Goal: Find contact information: Find contact information

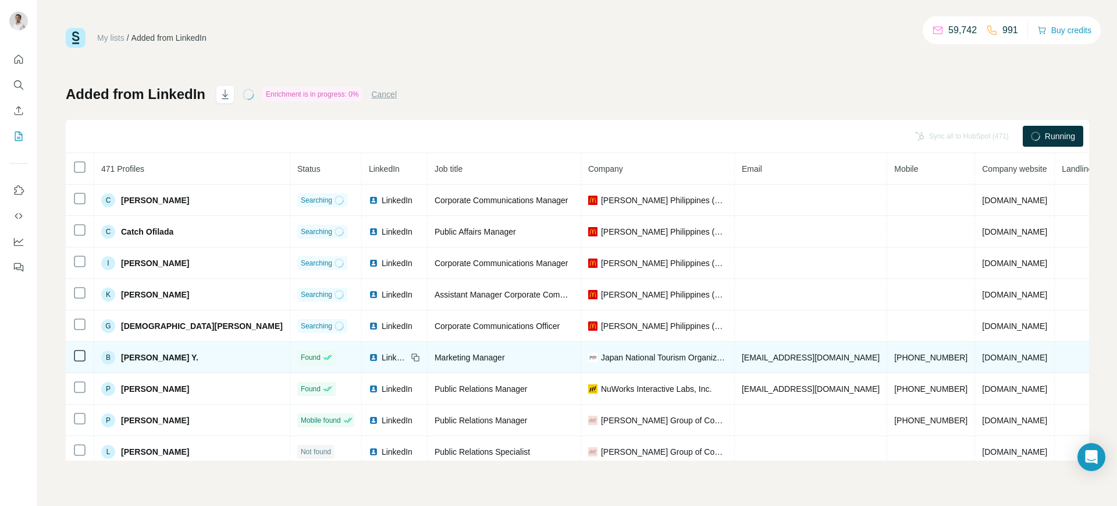
click at [369, 358] on div "LinkedIn" at bounding box center [388, 357] width 38 height 12
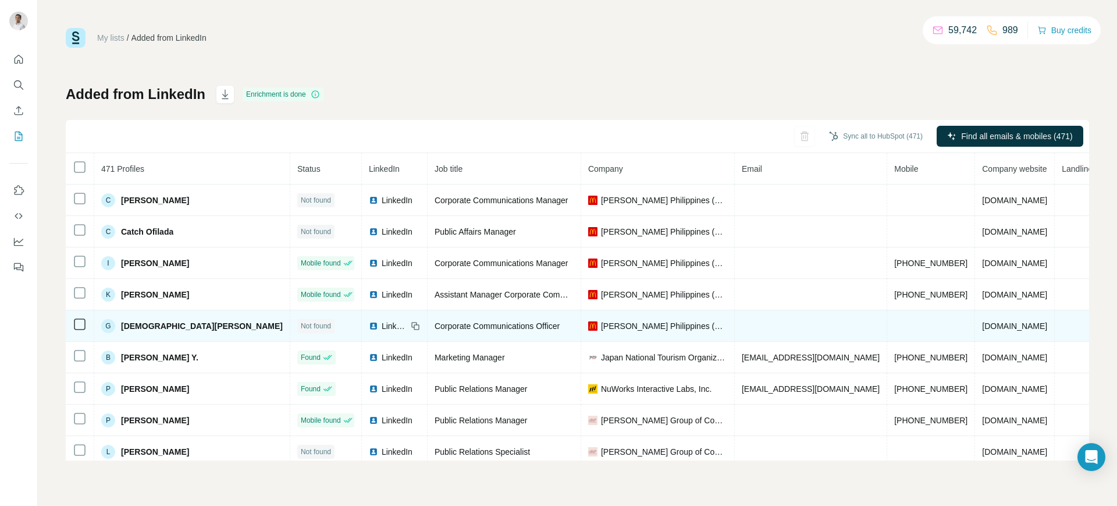
click at [382, 328] on span "LinkedIn" at bounding box center [395, 326] width 26 height 12
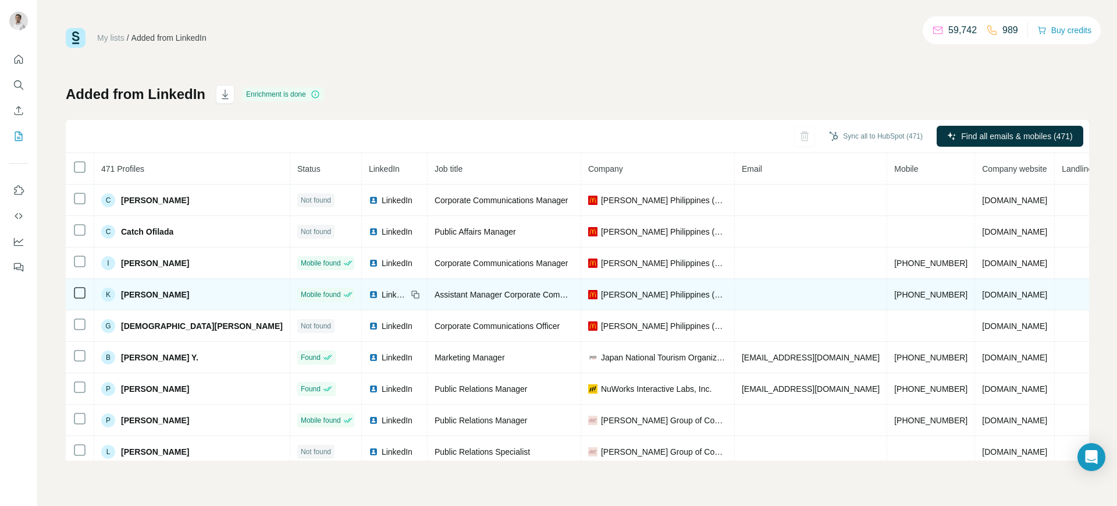
click at [362, 300] on td "LinkedIn" at bounding box center [395, 294] width 66 height 31
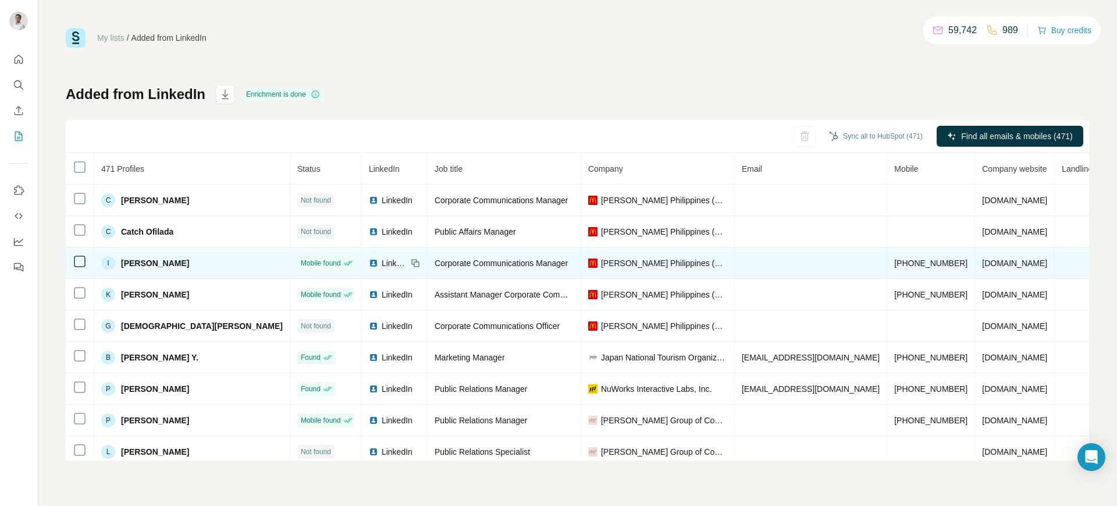
click at [382, 265] on span "LinkedIn" at bounding box center [395, 263] width 26 height 12
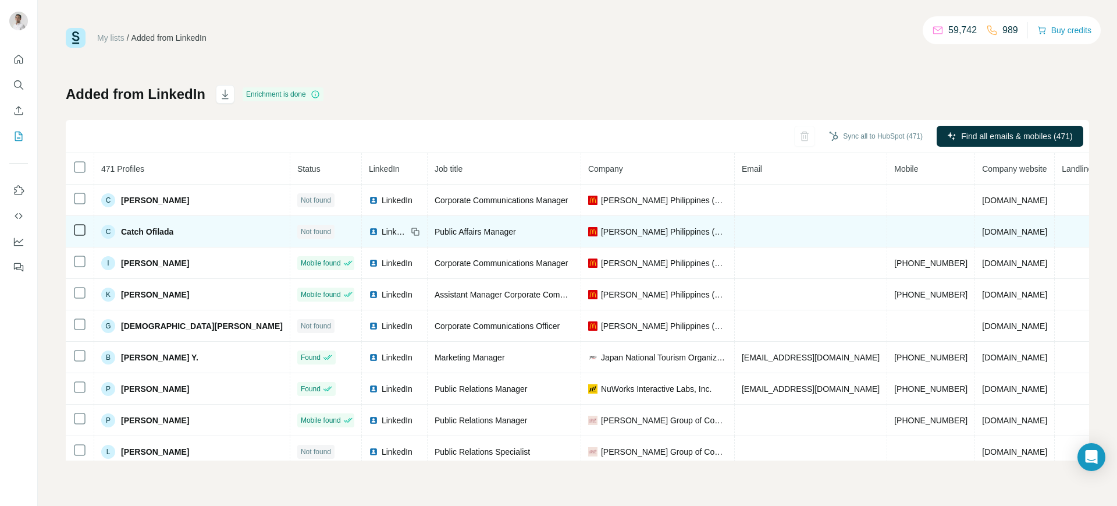
click at [382, 233] on span "LinkedIn" at bounding box center [395, 232] width 26 height 12
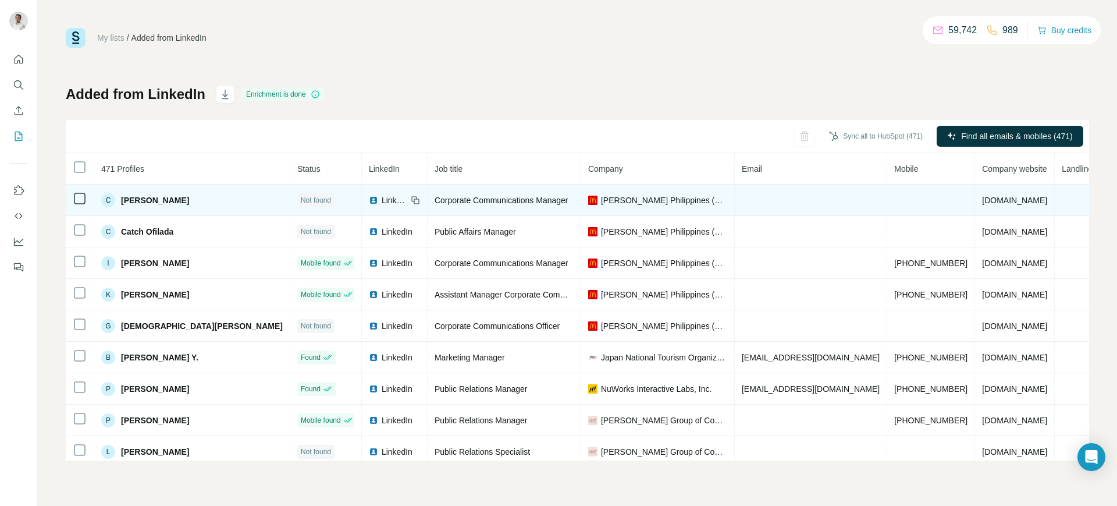
click at [382, 198] on span "LinkedIn" at bounding box center [395, 200] width 26 height 12
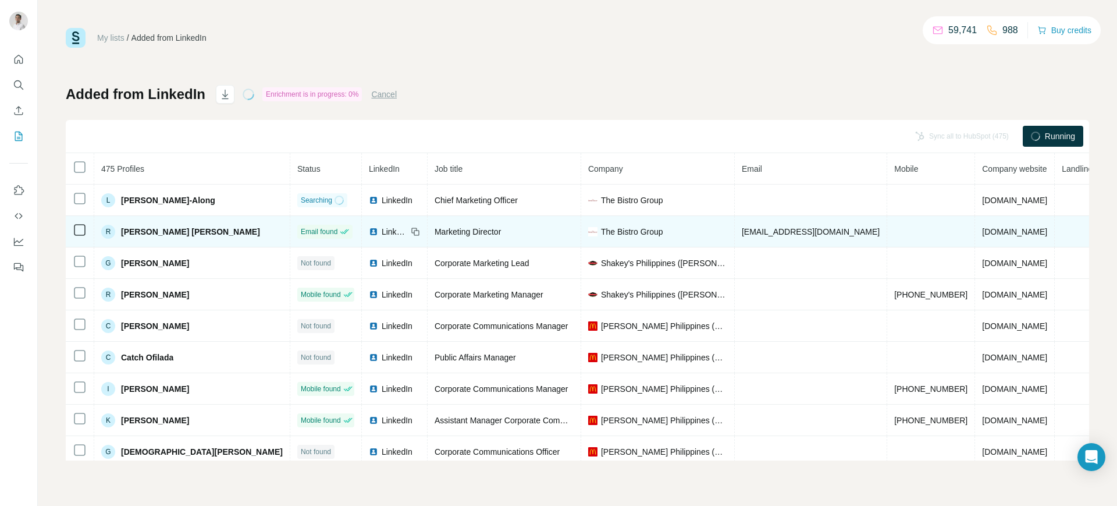
click at [742, 229] on span "[EMAIL_ADDRESS][DOMAIN_NAME]" at bounding box center [811, 231] width 138 height 9
copy span "[EMAIL_ADDRESS][DOMAIN_NAME]"
click at [411, 230] on icon at bounding box center [415, 231] width 9 height 9
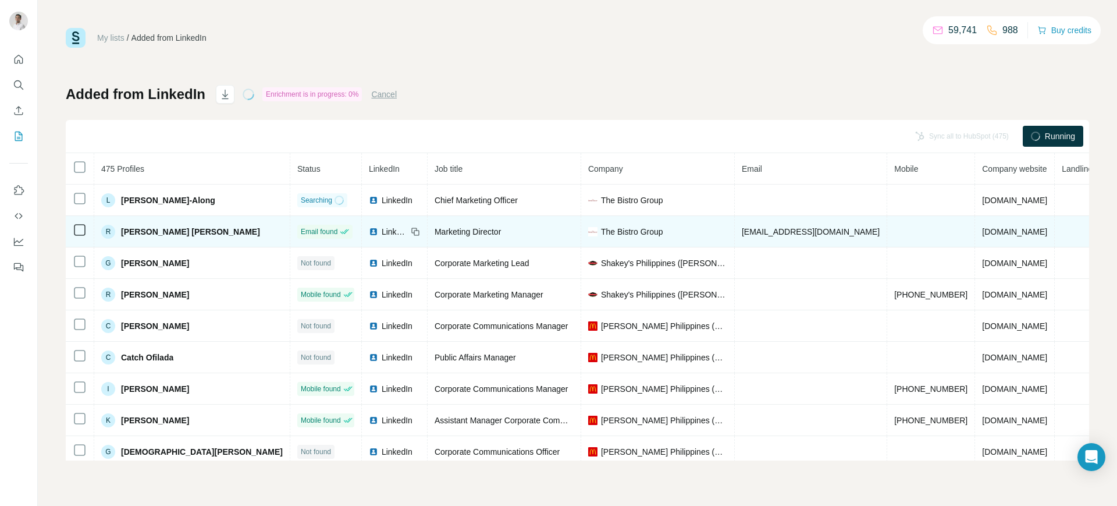
click at [601, 231] on span "The Bistro Group" at bounding box center [632, 232] width 62 height 12
copy span "The Bistro Group"
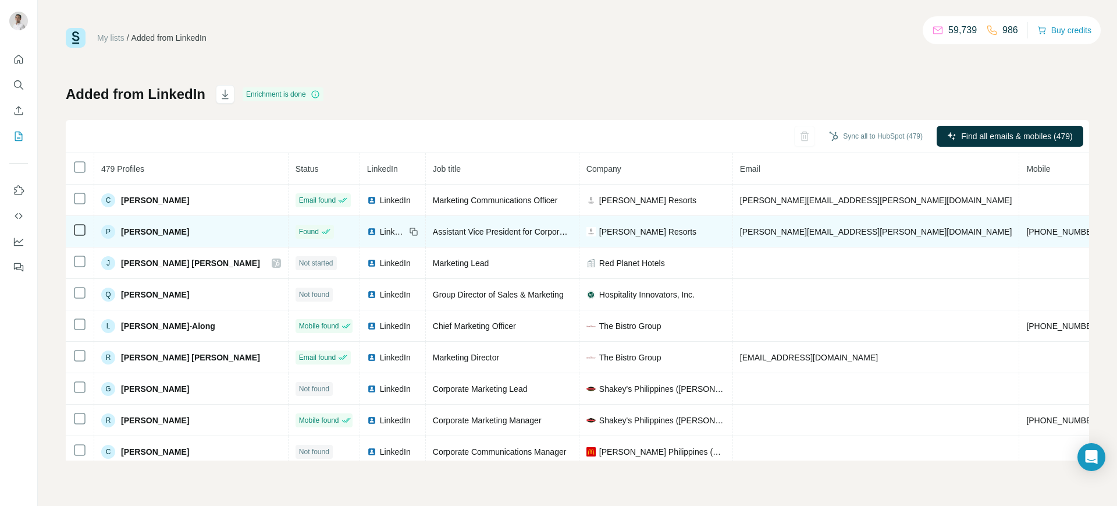
click at [740, 229] on span "[PERSON_NAME][EMAIL_ADDRESS][PERSON_NAME][DOMAIN_NAME]" at bounding box center [876, 231] width 272 height 9
copy span "[PERSON_NAME][EMAIL_ADDRESS][PERSON_NAME][DOMAIN_NAME]"
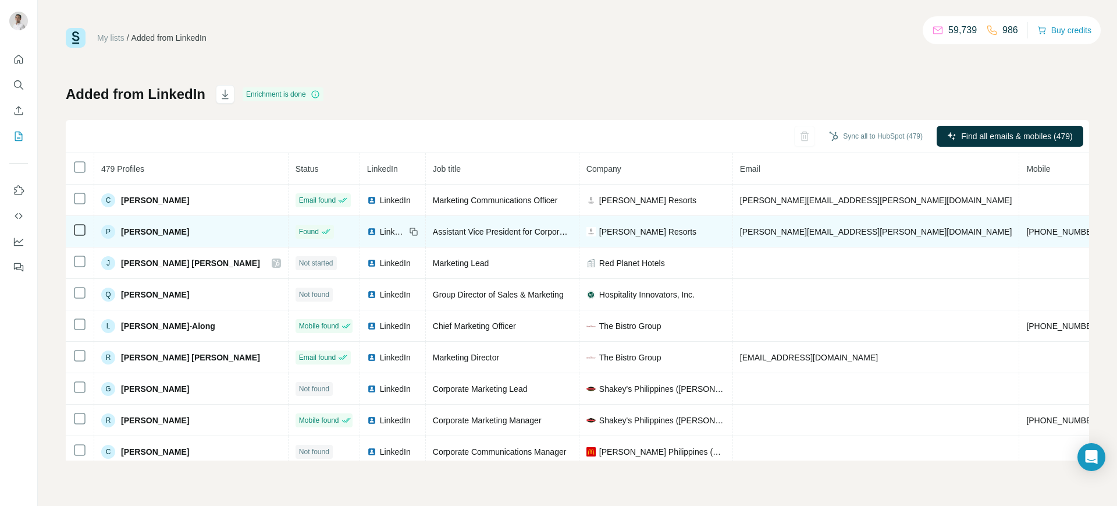
click at [409, 230] on icon at bounding box center [413, 231] width 9 height 9
click at [599, 226] on span "[PERSON_NAME] Resorts" at bounding box center [647, 232] width 97 height 12
copy span "[PERSON_NAME] Resorts"
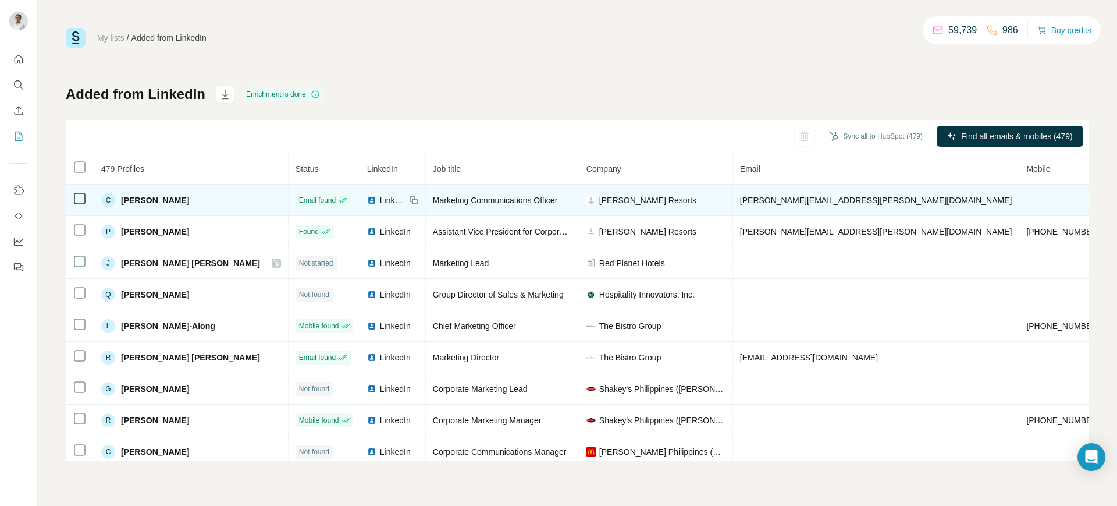
click at [740, 198] on span "[PERSON_NAME][EMAIL_ADDRESS][PERSON_NAME][DOMAIN_NAME]" at bounding box center [876, 199] width 272 height 9
copy span "[PERSON_NAME][EMAIL_ADDRESS][PERSON_NAME][DOMAIN_NAME]"
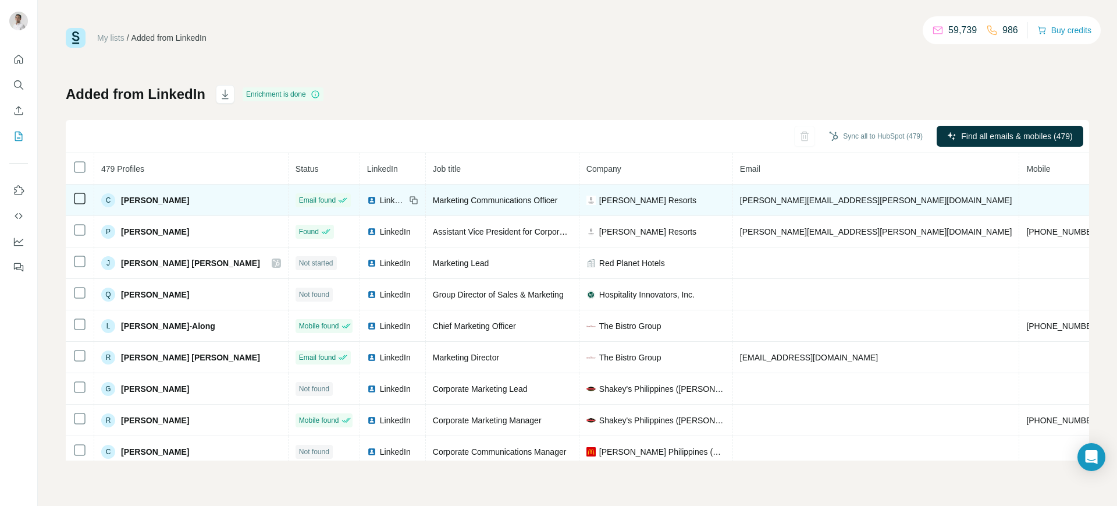
click at [409, 199] on icon at bounding box center [413, 199] width 9 height 9
click at [599, 196] on span "[PERSON_NAME] Resorts" at bounding box center [647, 200] width 97 height 12
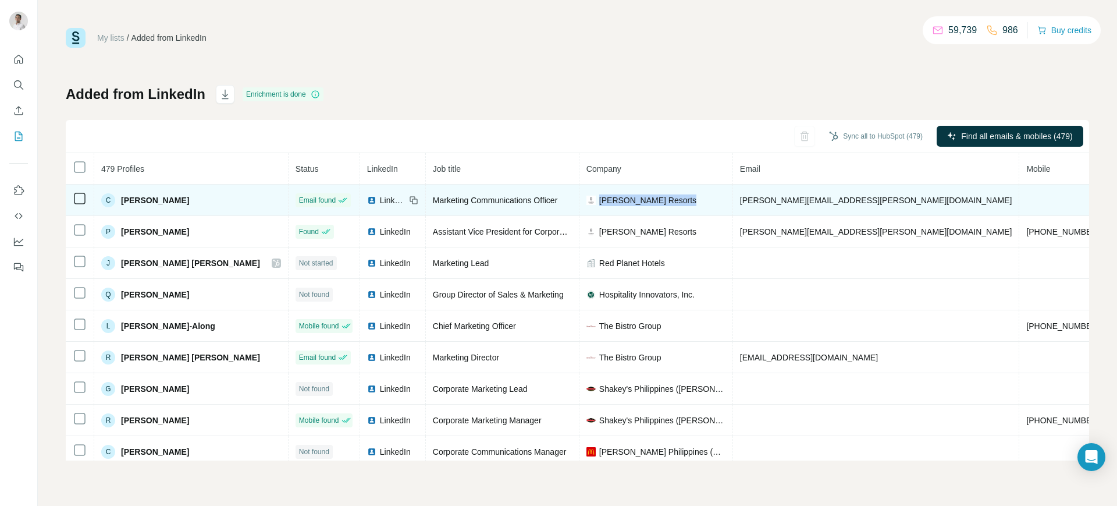
copy span "[PERSON_NAME] Resorts"
